Goal: Check status: Check status

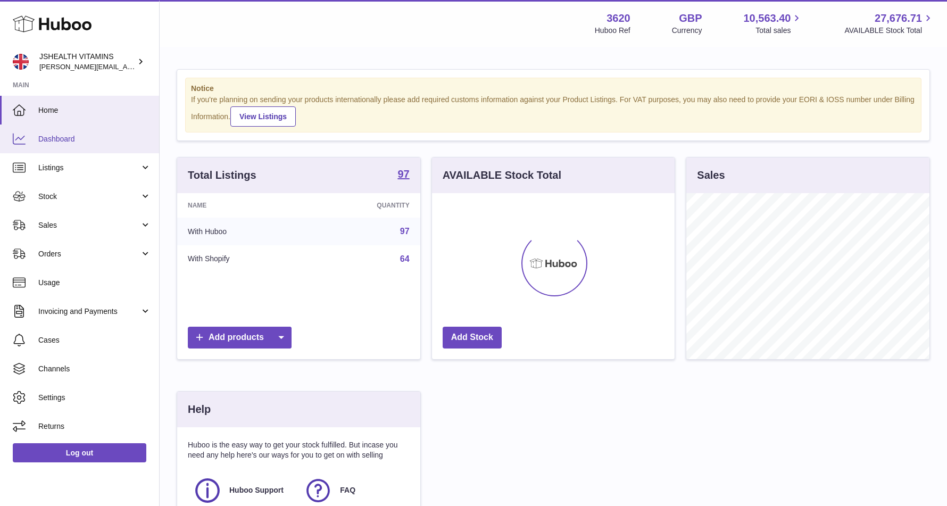
scroll to position [166, 243]
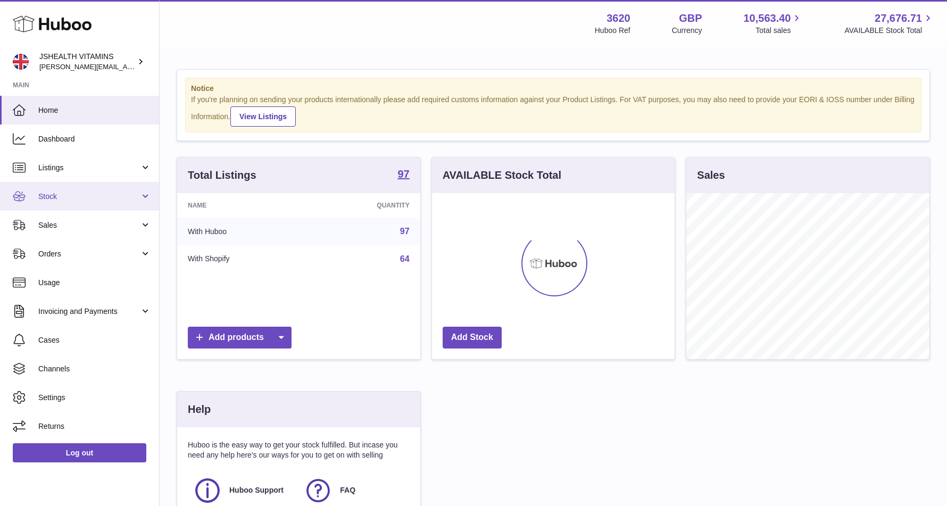
click at [63, 192] on span "Stock" at bounding box center [89, 197] width 102 height 10
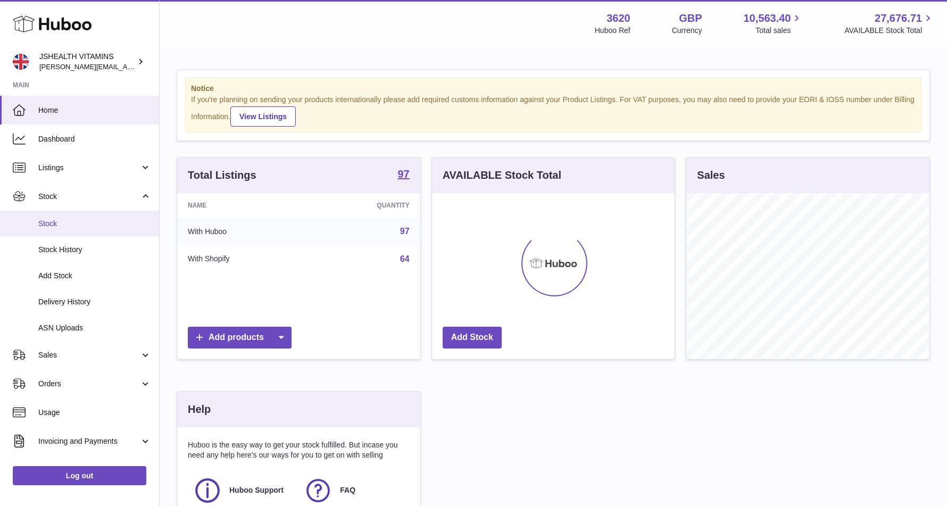
click at [79, 224] on span "Stock" at bounding box center [94, 224] width 113 height 10
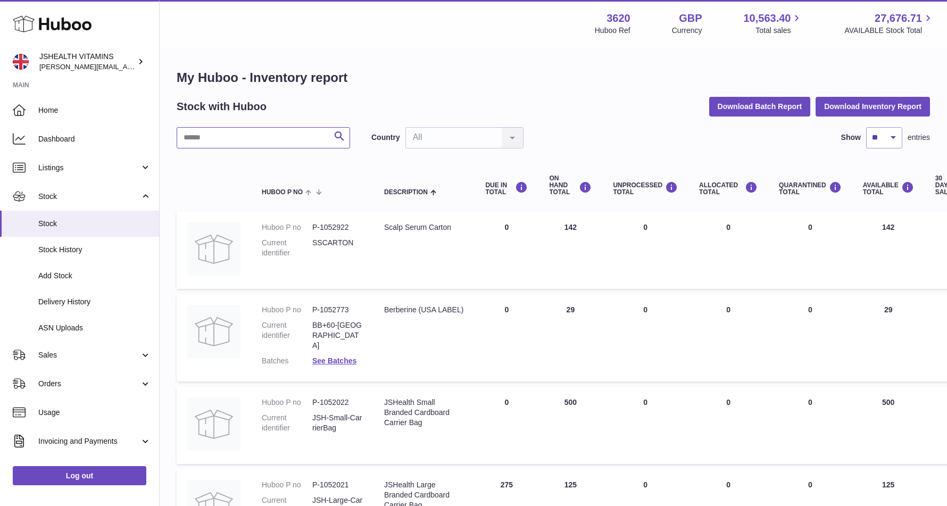
click at [237, 142] on input "text" at bounding box center [263, 137] width 173 height 21
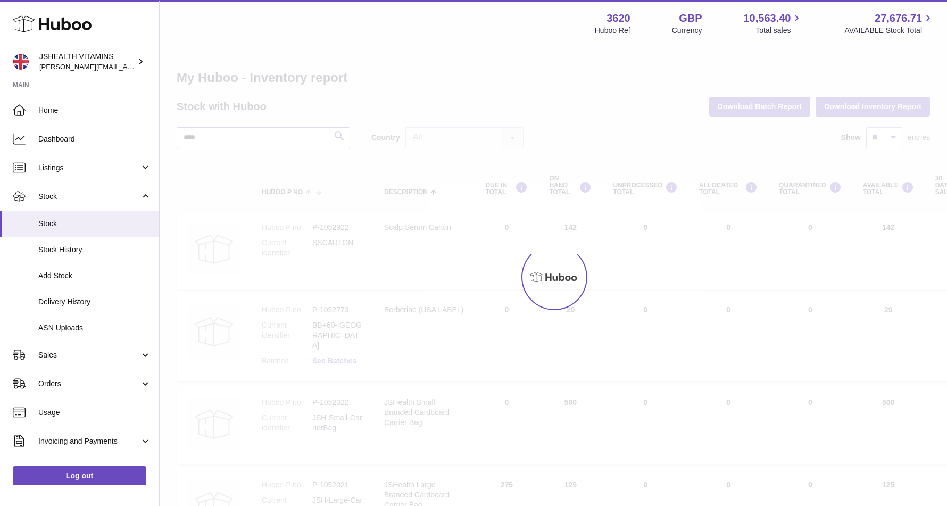
type input "****"
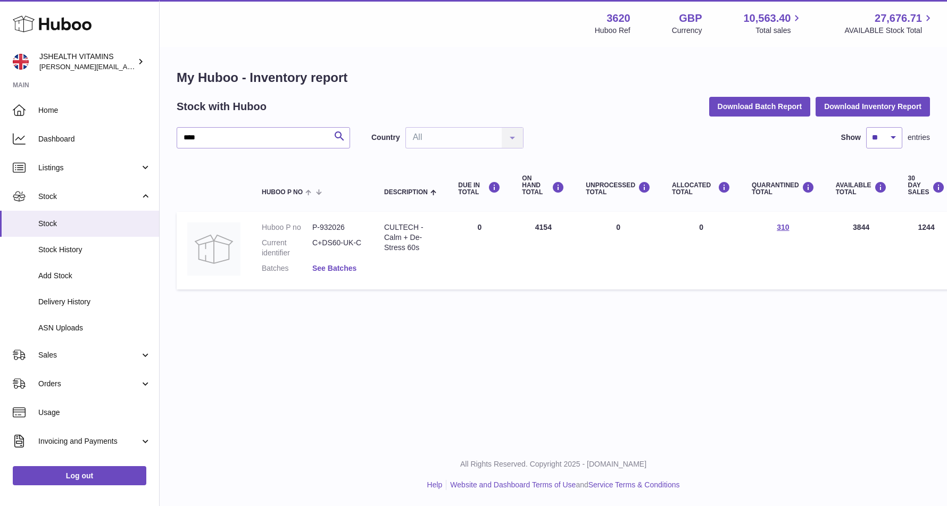
click at [329, 264] on link "See Batches" at bounding box center [334, 268] width 44 height 9
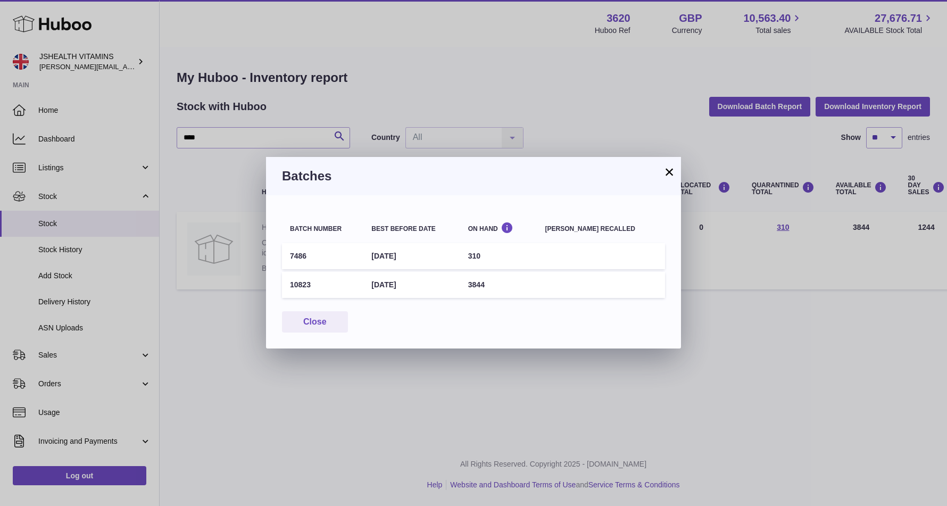
click at [488, 248] on td "310" at bounding box center [498, 256] width 77 height 26
copy td "310"
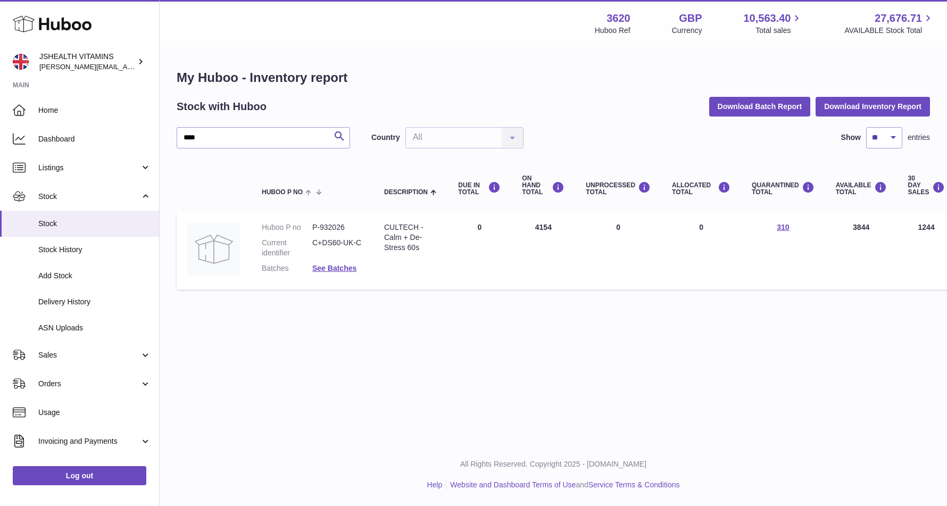
click at [598, 389] on div at bounding box center [473, 253] width 947 height 506
click at [346, 264] on link "See Batches" at bounding box center [334, 268] width 44 height 9
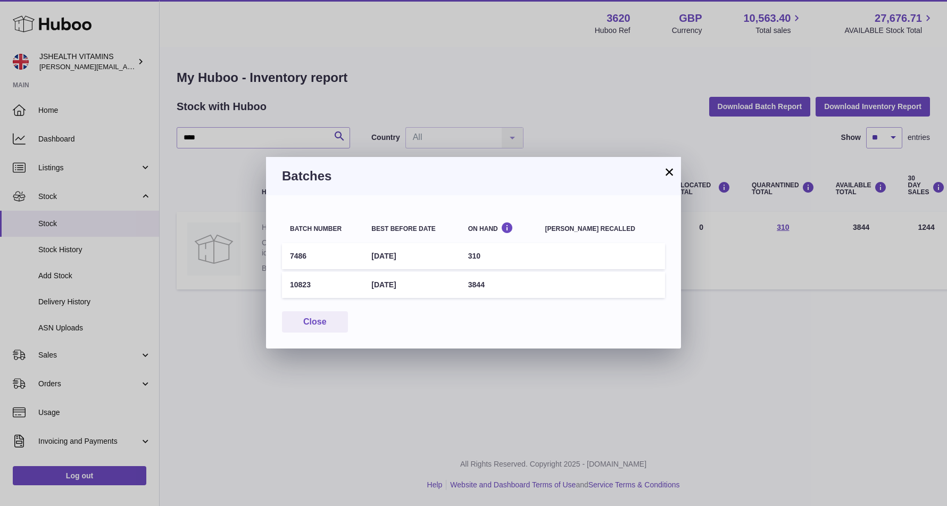
click at [724, 383] on div "× Batches Batch number Best before date On Hand Batch recalled 7486 30th Nov 20…" at bounding box center [473, 253] width 947 height 506
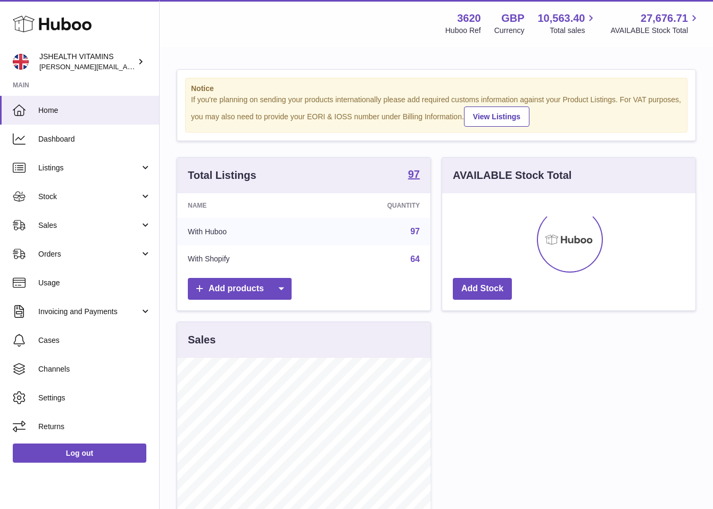
scroll to position [166, 253]
